Goal: Task Accomplishment & Management: Manage account settings

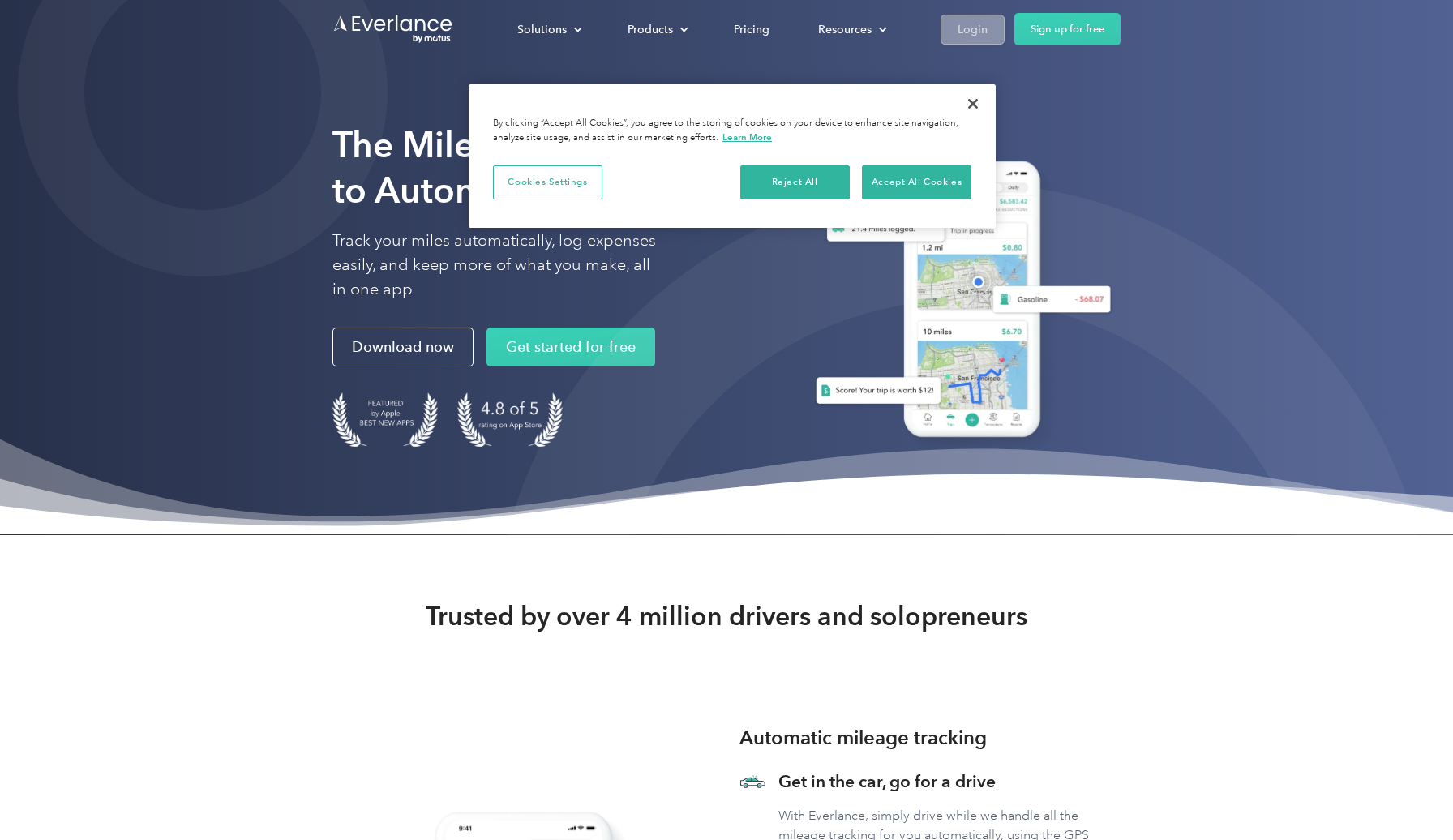
click at [961, 32] on div "Login" at bounding box center [973, 30] width 30 height 21
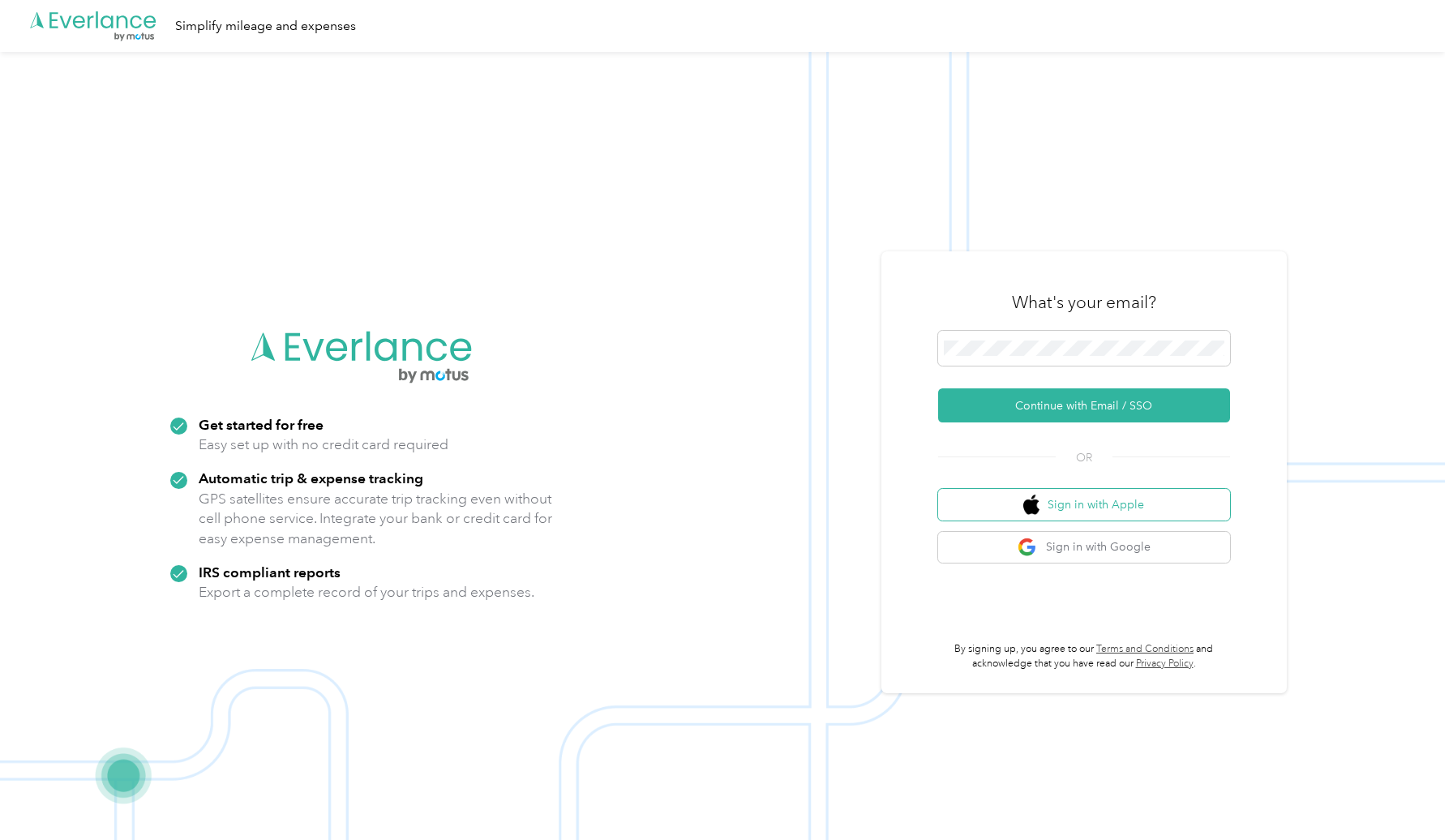
click at [1071, 504] on button "Sign in with Apple" at bounding box center [1084, 505] width 292 height 32
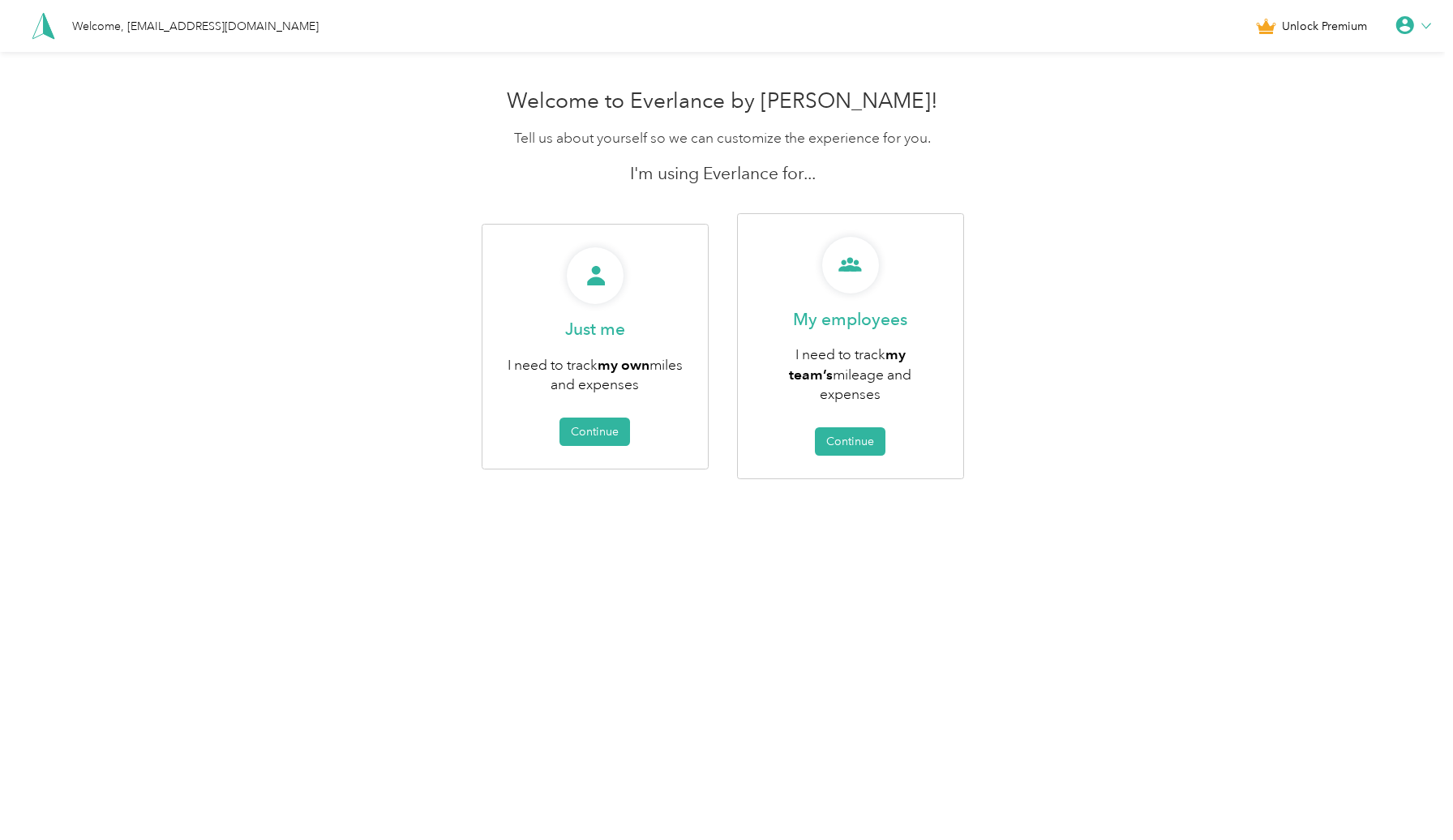
click at [1310, 27] on span "Unlock Premium" at bounding box center [1324, 26] width 85 height 17
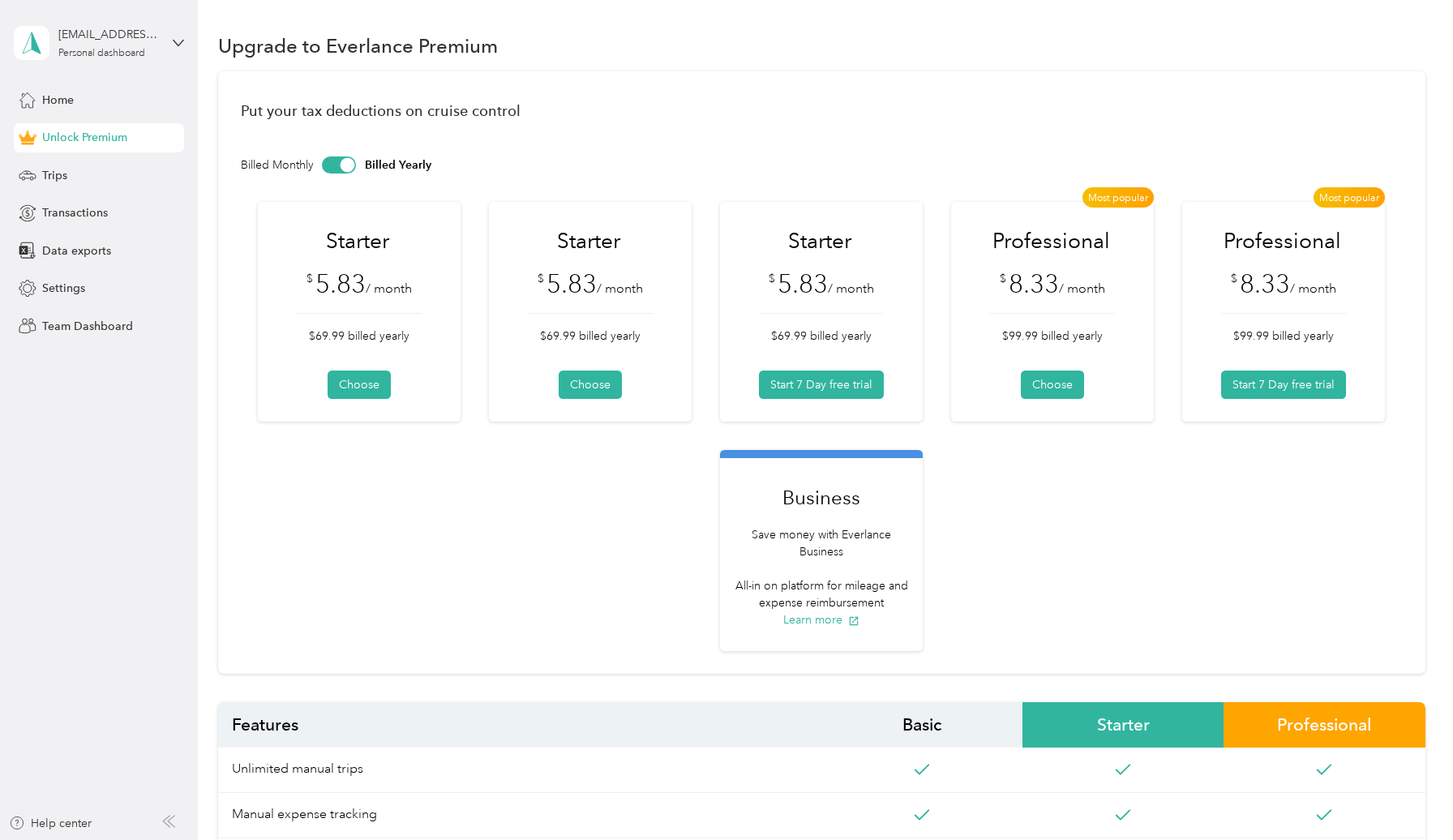
click at [161, 53] on div "[EMAIL_ADDRESS][DOMAIN_NAME] Personal dashboard" at bounding box center [99, 42] width 170 height 57
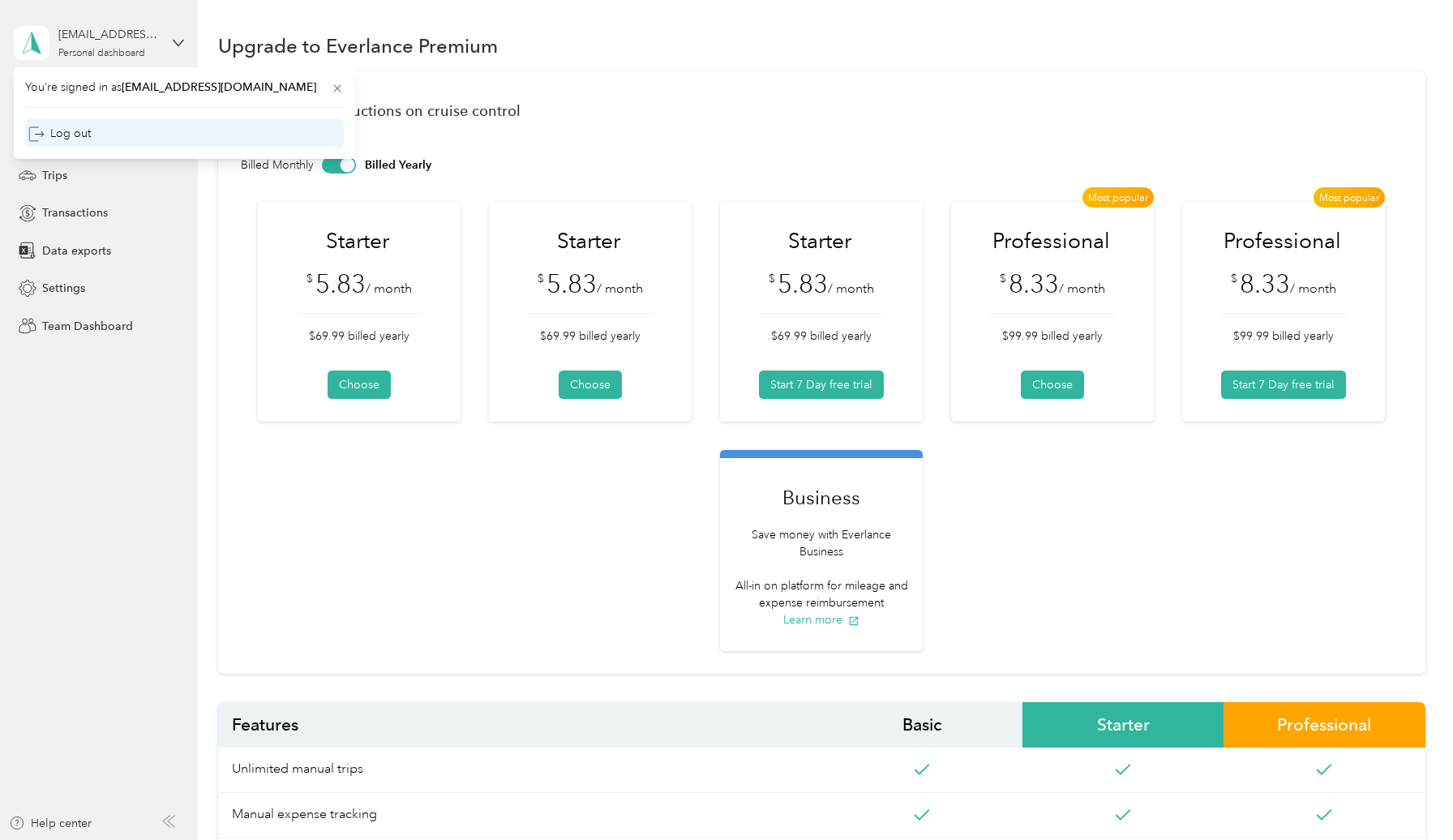
click at [61, 141] on div "Log out" at bounding box center [59, 134] width 62 height 17
